Goal: Navigation & Orientation: Find specific page/section

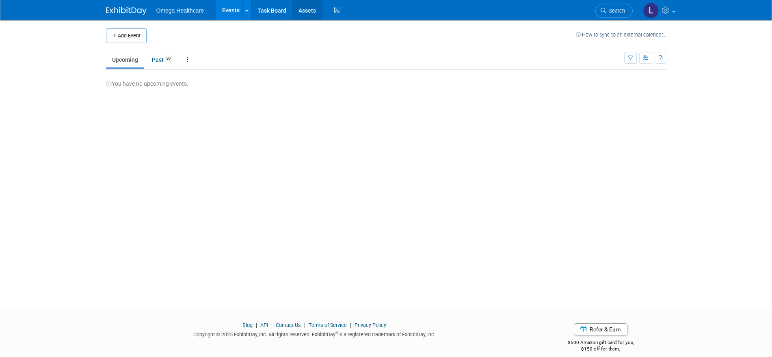
click at [302, 13] on link "Assets" at bounding box center [307, 10] width 30 height 20
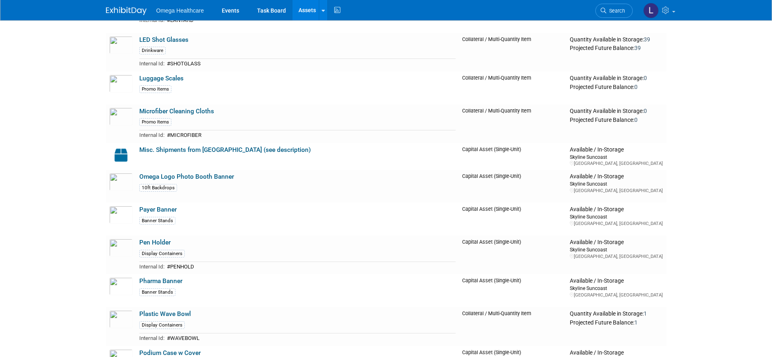
scroll to position [1088, 0]
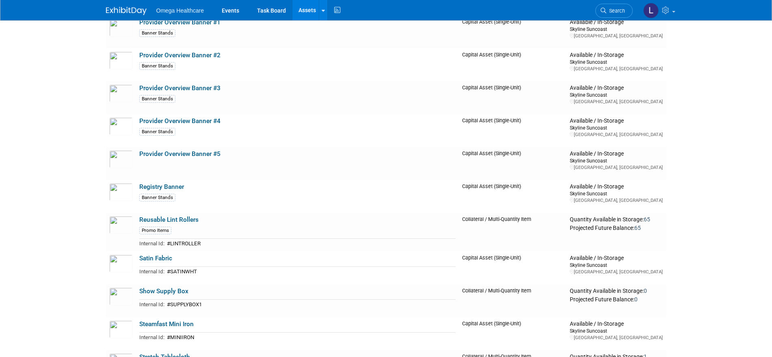
scroll to position [1155, 0]
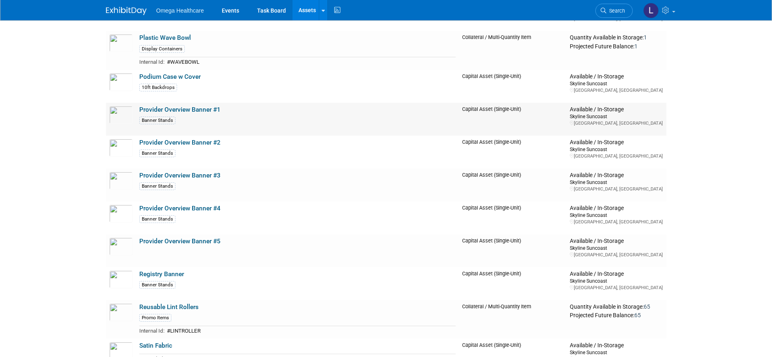
click at [203, 110] on link "Provider Overview Banner #1" at bounding box center [179, 109] width 81 height 7
click at [130, 154] on icon at bounding box center [132, 155] width 6 height 6
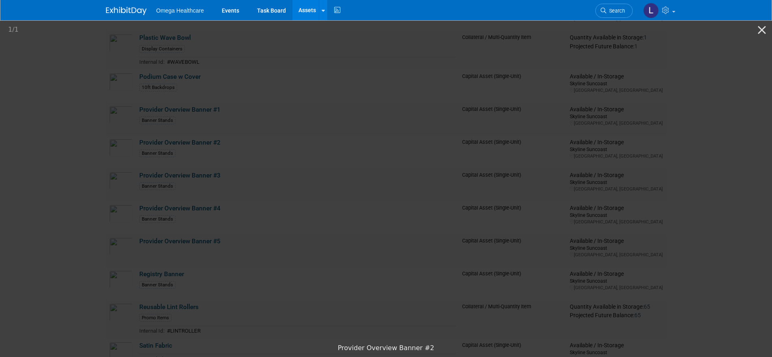
click at [128, 175] on picture at bounding box center [386, 179] width 772 height 321
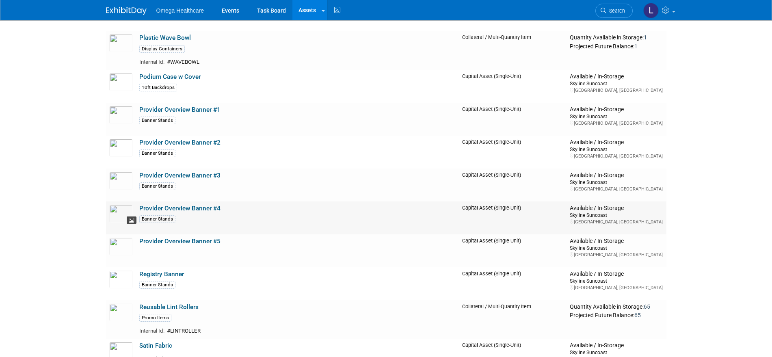
click at [130, 222] on icon at bounding box center [132, 221] width 6 height 6
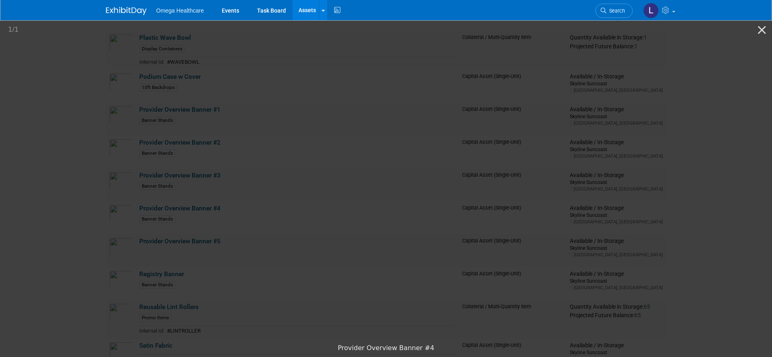
click at [77, 254] on picture at bounding box center [386, 179] width 772 height 321
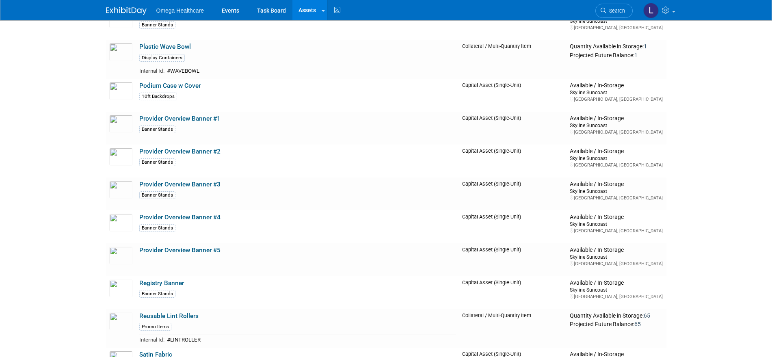
scroll to position [1174, 0]
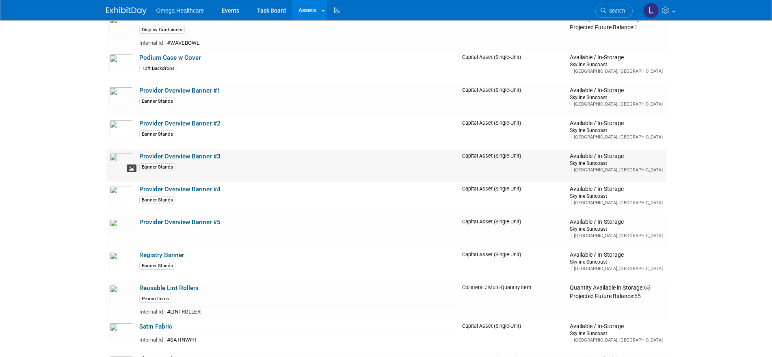
click at [132, 171] on icon at bounding box center [132, 169] width 6 height 6
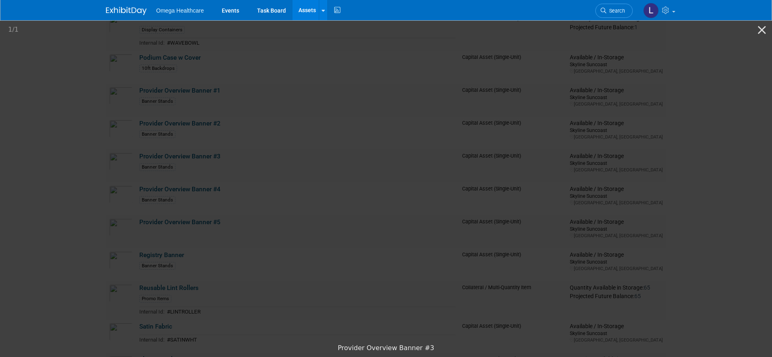
click at [132, 213] on picture at bounding box center [386, 179] width 772 height 321
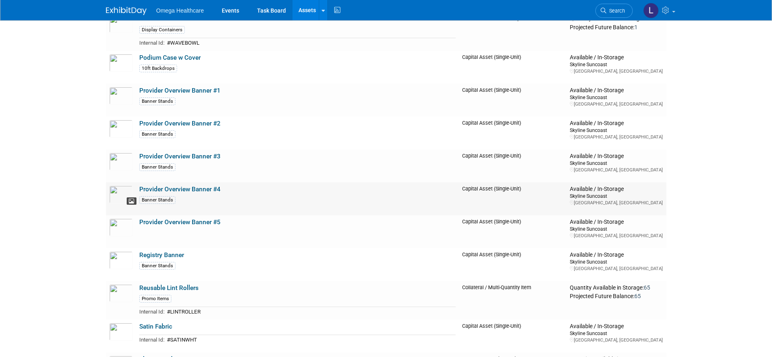
click at [132, 201] on icon at bounding box center [132, 202] width 6 height 6
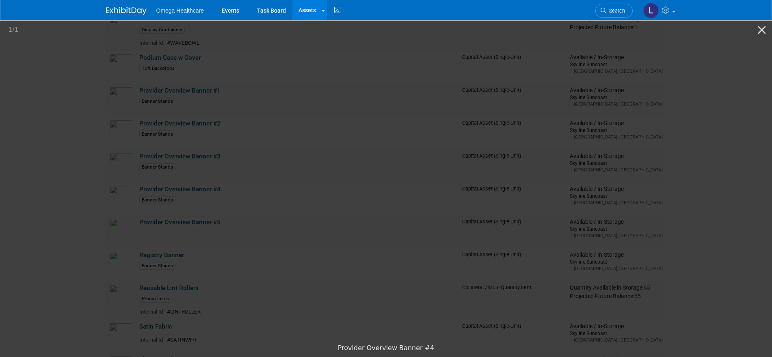
click at [111, 229] on picture at bounding box center [386, 179] width 772 height 321
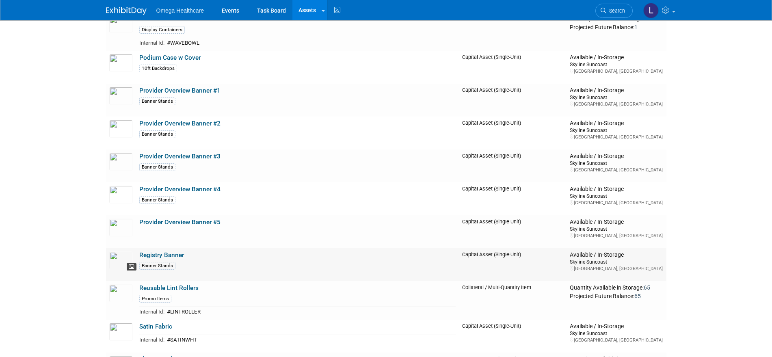
click at [131, 266] on icon at bounding box center [132, 267] width 6 height 6
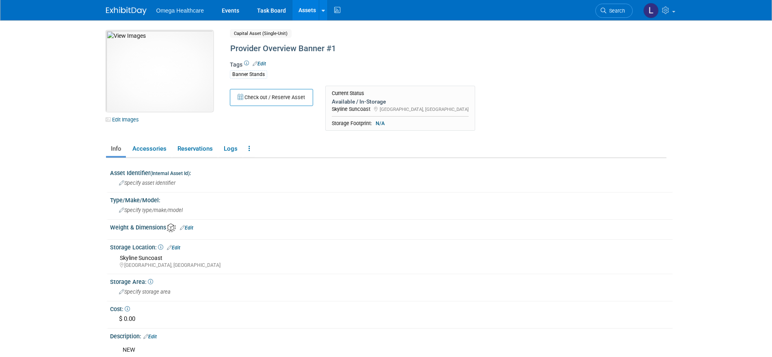
click at [154, 78] on img at bounding box center [159, 70] width 107 height 81
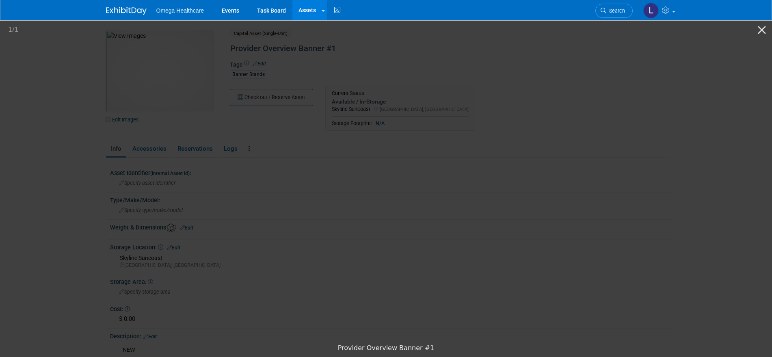
click at [712, 137] on picture at bounding box center [386, 179] width 772 height 321
